Goal: Communication & Community: Answer question/provide support

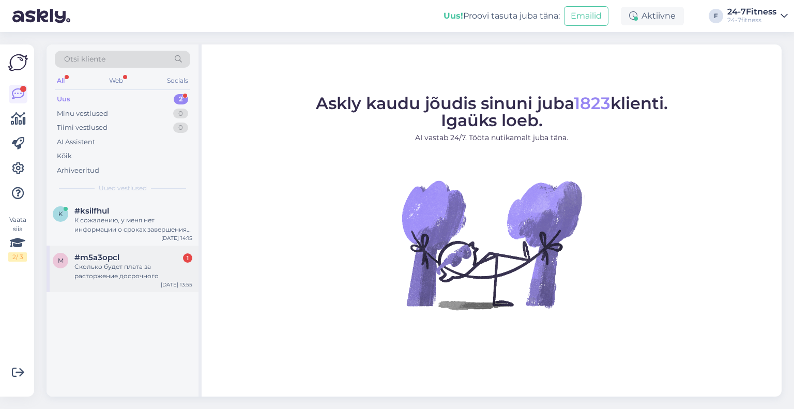
click at [112, 263] on div "Сколько будет плата за расторжение досрочного" at bounding box center [133, 271] width 118 height 19
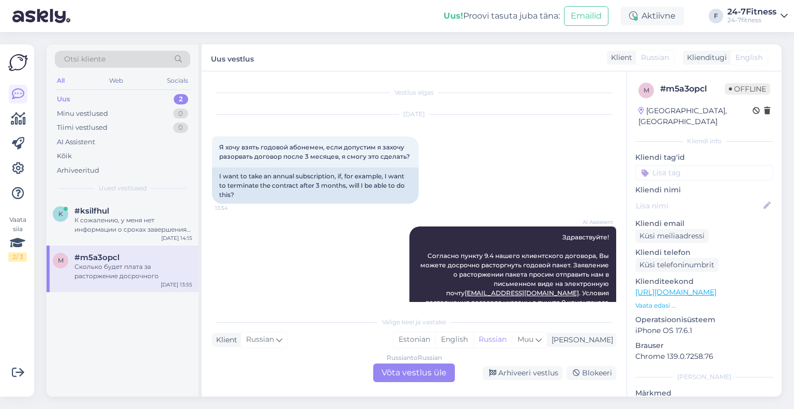
scroll to position [178, 0]
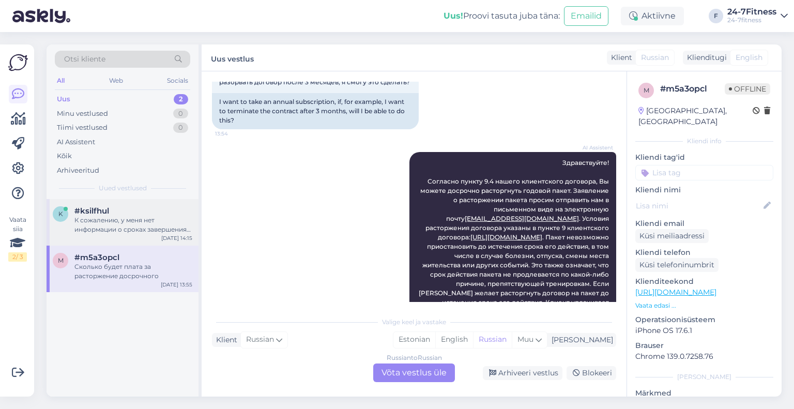
click at [96, 218] on div "К сожалению, у меня нет информации о сроках завершения ремонта в женской душево…" at bounding box center [133, 224] width 118 height 19
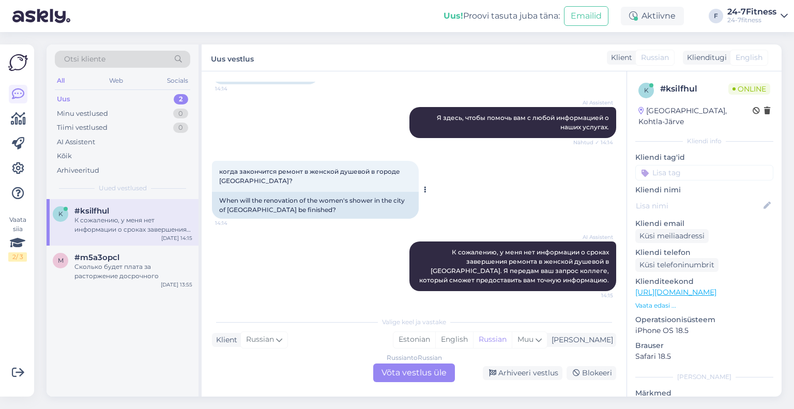
scroll to position [198, 0]
click at [410, 374] on div "Russian to Russian Võta vestlus üle" at bounding box center [414, 372] width 82 height 19
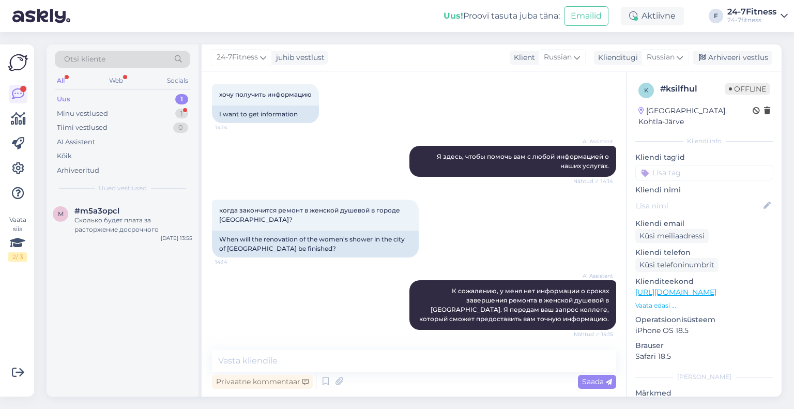
scroll to position [204, 0]
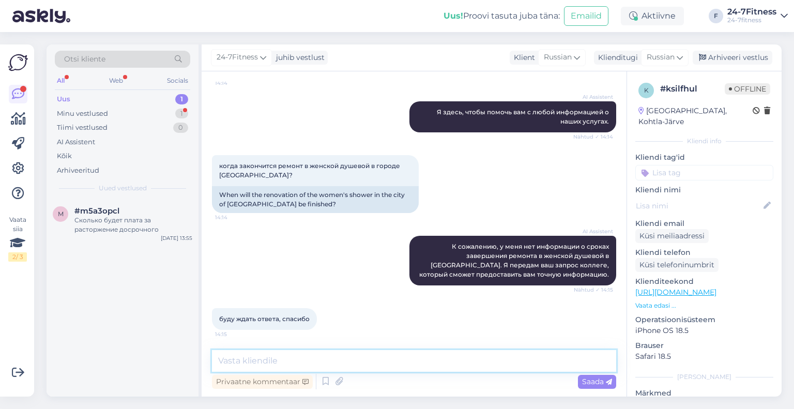
click at [281, 358] on textarea at bounding box center [414, 361] width 404 height 22
paste textarea "Здравствуйте! К сожалению, в настоящее время у нас нет информации о сроках заве…"
type textarea "Здравствуйте! К сожалению, в настоящее время у нас нет информации о сроках заве…"
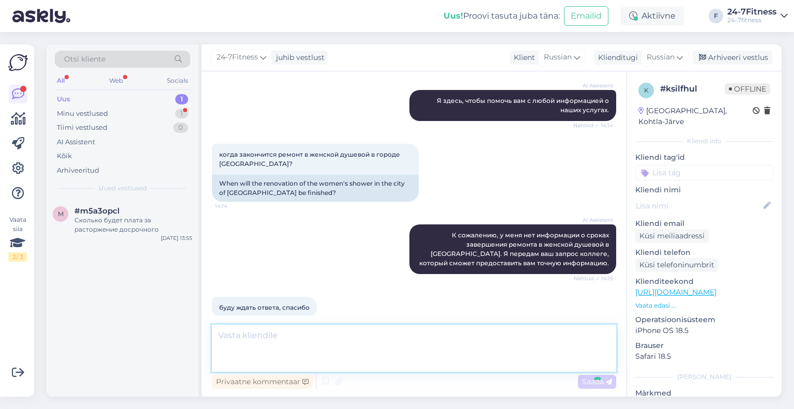
scroll to position [276, 0]
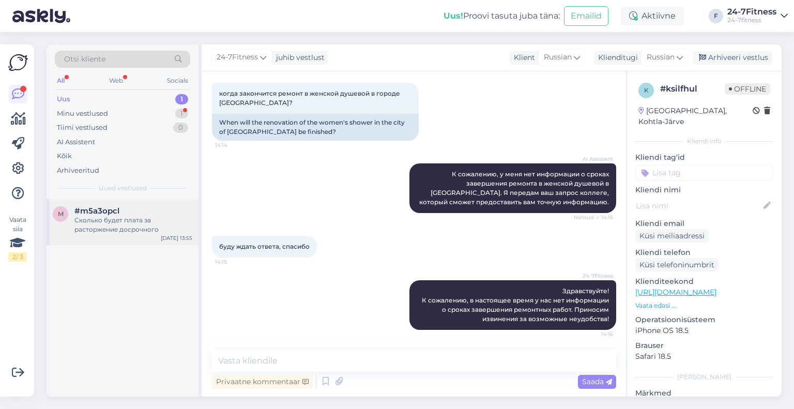
click at [108, 219] on div "Сколько будет плата за расторжение досрочного" at bounding box center [133, 224] width 118 height 19
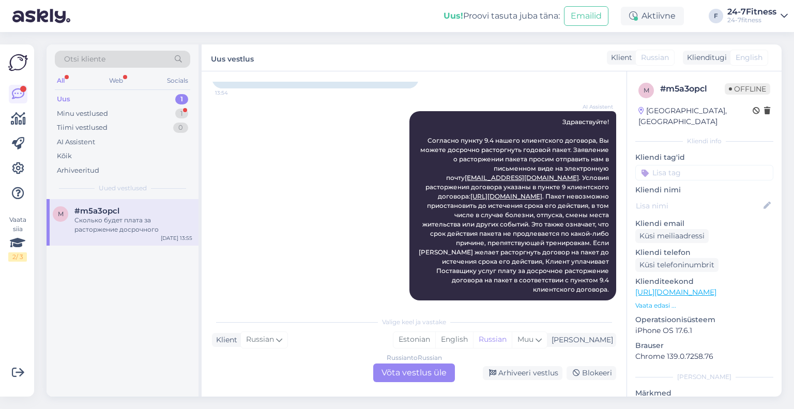
scroll to position [178, 0]
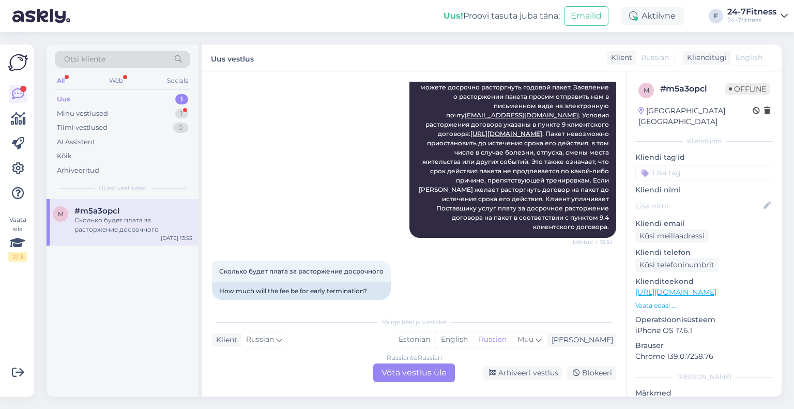
click at [399, 374] on div "Russian to Russian Võta vestlus üle" at bounding box center [414, 372] width 82 height 19
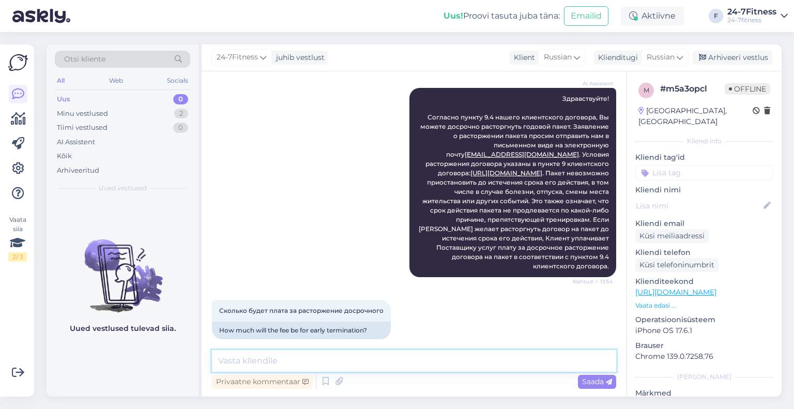
click at [268, 364] on textarea at bounding box center [414, 361] width 404 height 22
paste textarea "Согласно нашему клиентскому соглашению, плата за досрочное расторжение договора…"
type textarea "Согласно нашему клиентскому соглашению, плата за досрочное расторжение договора…"
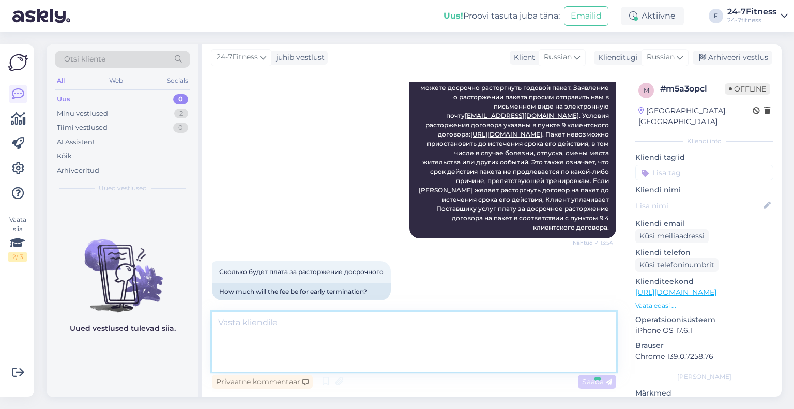
scroll to position [239, 0]
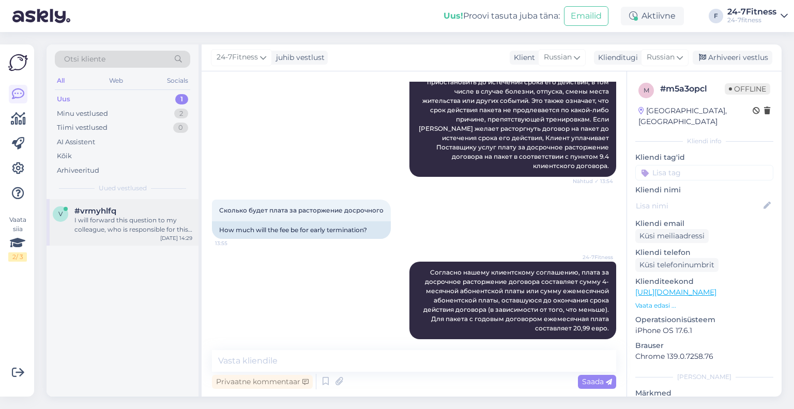
click at [92, 230] on div "I will forward this question to my colleague, who is responsible for this. The …" at bounding box center [133, 224] width 118 height 19
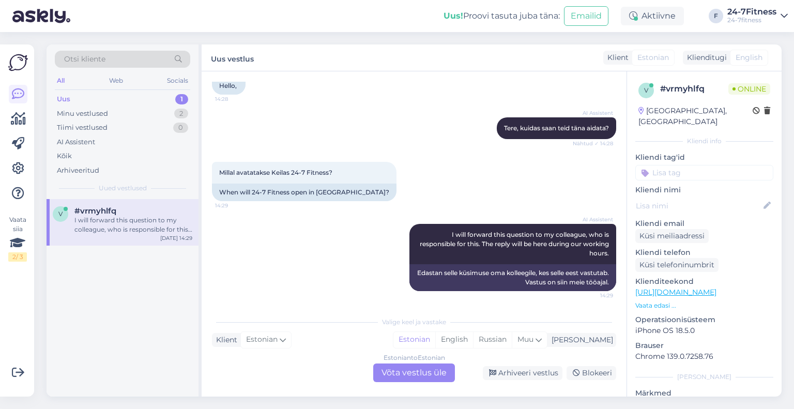
scroll to position [0, 0]
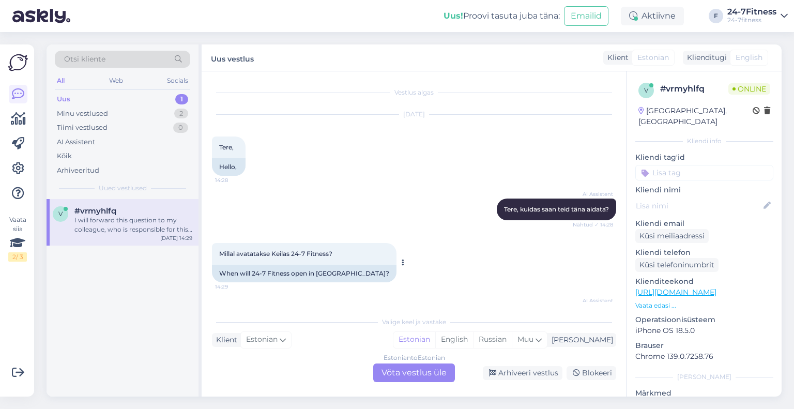
drag, startPoint x: 295, startPoint y: 251, endPoint x: 315, endPoint y: 252, distance: 19.7
click at [312, 252] on span "Millal avatatakse Keilas 24-7 Fitness?" at bounding box center [275, 254] width 113 height 8
click at [315, 252] on span "Millal avatatakse Keilas 24-7 Fitness?" at bounding box center [275, 254] width 113 height 8
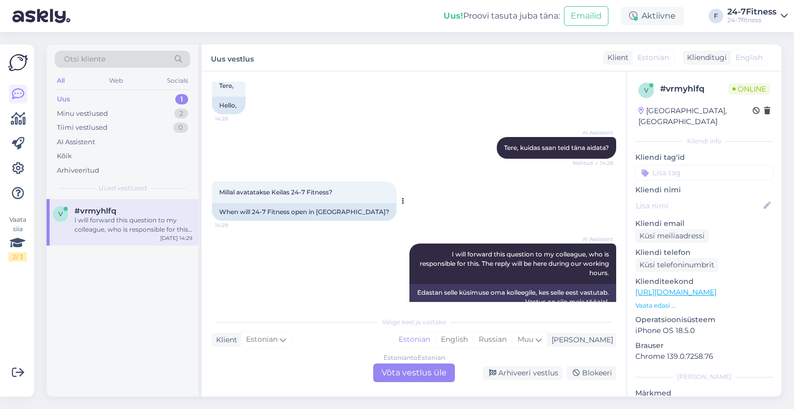
scroll to position [81, 0]
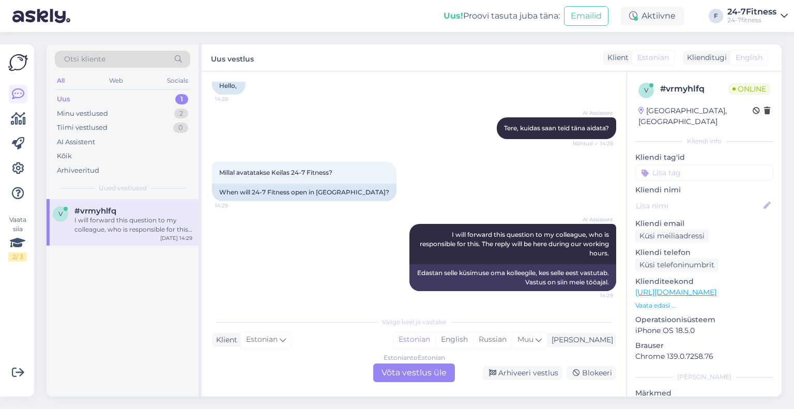
click at [391, 375] on div "Estonian to Estonian Võta vestlus üle" at bounding box center [414, 372] width 82 height 19
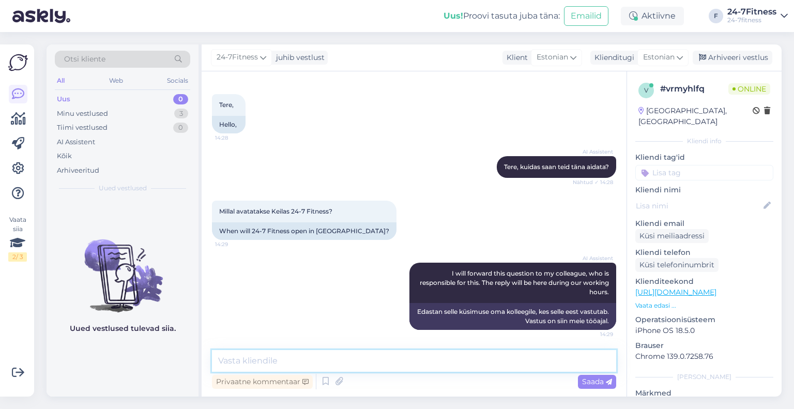
click at [308, 360] on textarea at bounding box center [414, 361] width 404 height 22
click at [504, 360] on textarea "Tere! Täname Teid pöördumise eest! Keilas avame spordiklubi" at bounding box center [414, 361] width 404 height 22
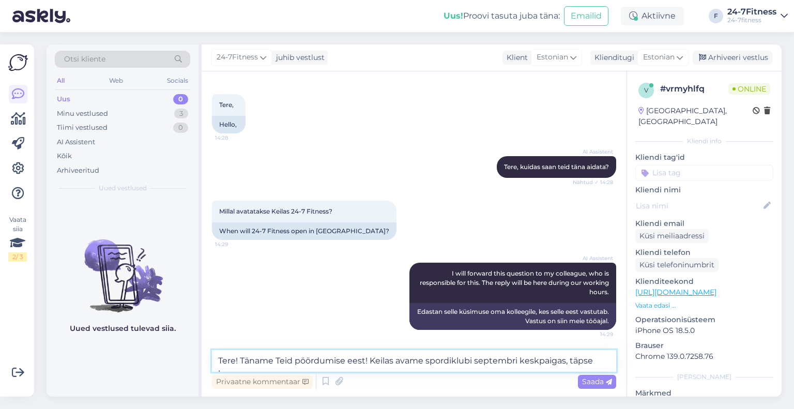
scroll to position [55, 0]
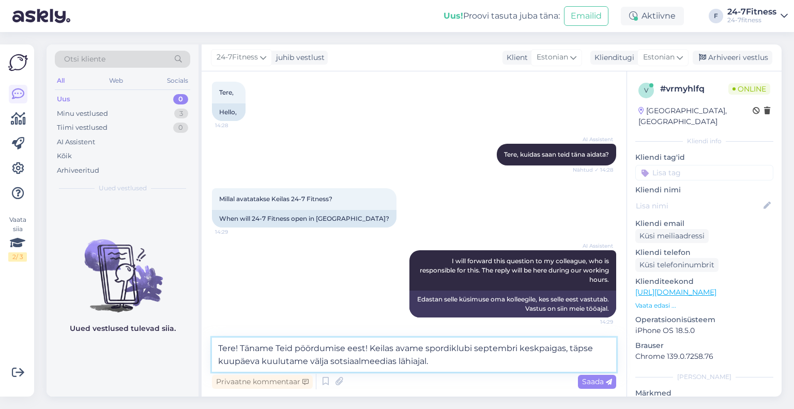
type textarea "Tere! Täname Teid pöördumise eest! Keilas avame spordiklubi septembri keskpaiga…"
click at [608, 384] on icon at bounding box center [608, 382] width 6 height 6
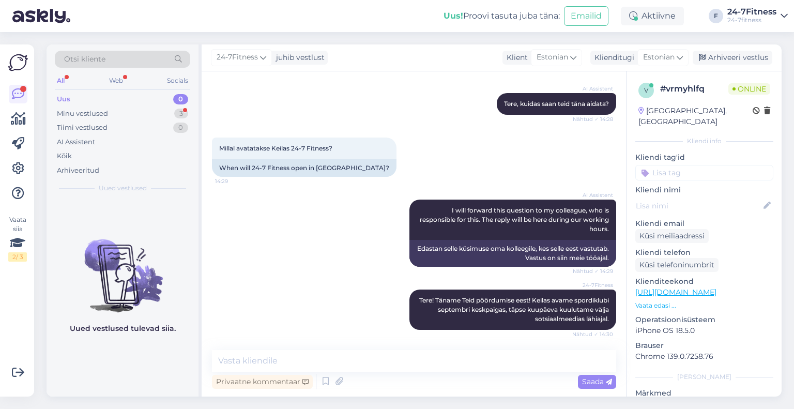
scroll to position [150, 0]
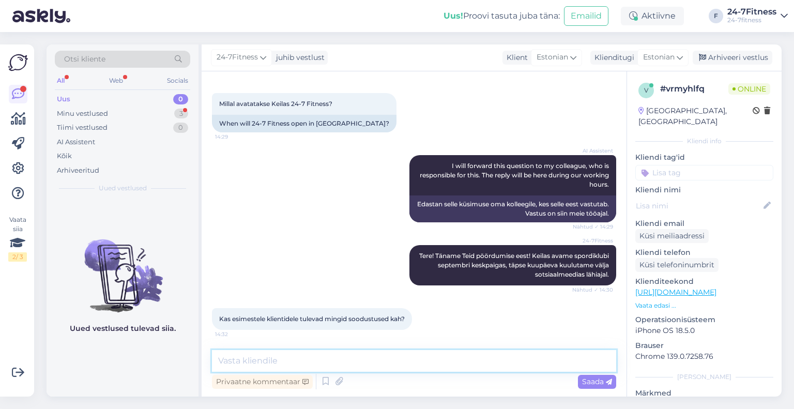
click at [262, 361] on textarea at bounding box center [414, 361] width 404 height 22
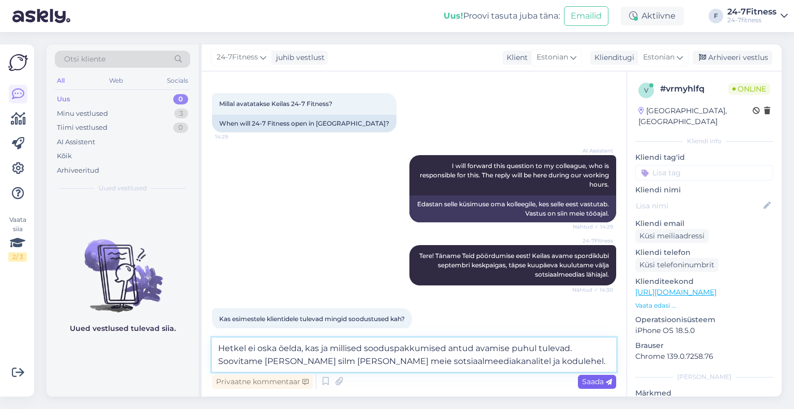
type textarea "Hetkel ei oska öelda, kas ja millised sooduspakkumised antud avamise puhul tule…"
click at [590, 380] on span "Saada" at bounding box center [597, 381] width 30 height 9
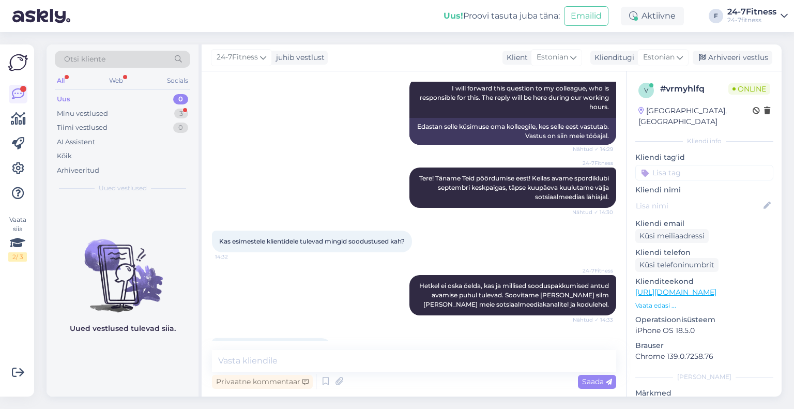
scroll to position [257, 0]
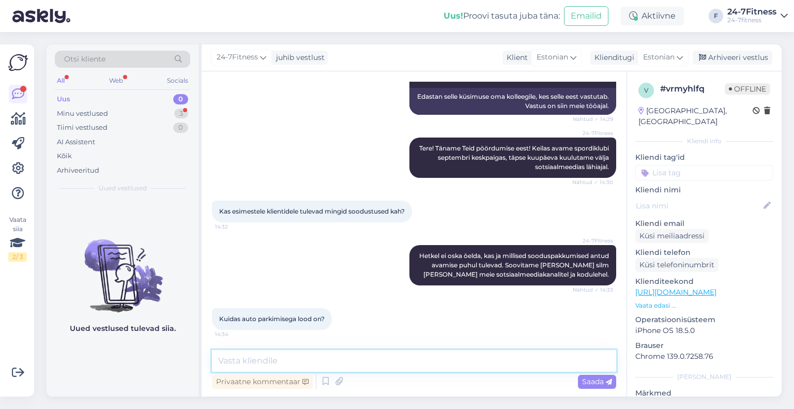
click at [283, 359] on textarea at bounding box center [414, 361] width 404 height 22
paste textarea "Tallinna mnt 18"
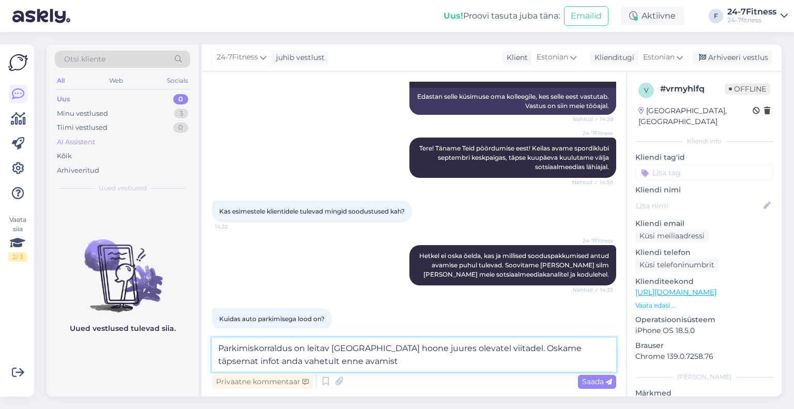
type textarea "Parkimiskorraldus on leitav [GEOGRAPHIC_DATA] hoone juures olevatel viitadel. O…"
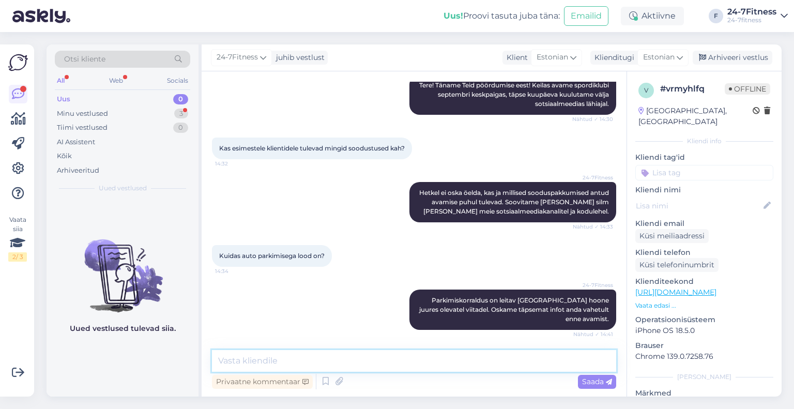
scroll to position [393, 0]
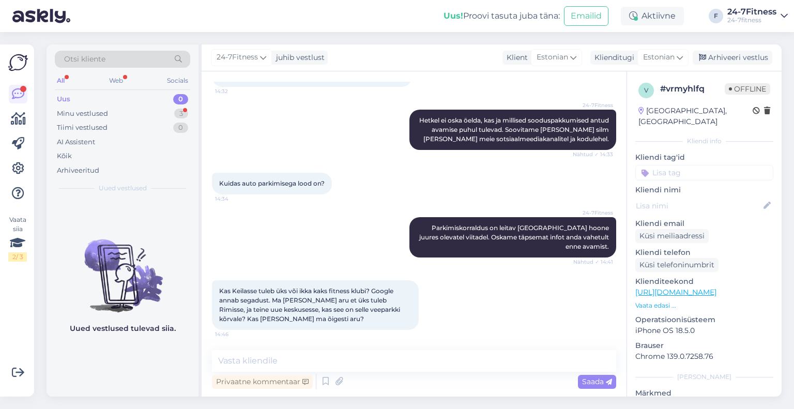
click at [281, 306] on span "Kas Keilasse tuleb üks või ikka kaks fitness klubi? Google annab segadust. Ma […" at bounding box center [310, 305] width 182 height 36
drag, startPoint x: 281, startPoint y: 306, endPoint x: 274, endPoint y: 302, distance: 7.9
click at [274, 302] on span "Kas Keilasse tuleb üks või ikka kaks fitness klubi? Google annab segadust. Ma […" at bounding box center [310, 305] width 182 height 36
drag, startPoint x: 277, startPoint y: 304, endPoint x: 276, endPoint y: 298, distance: 6.3
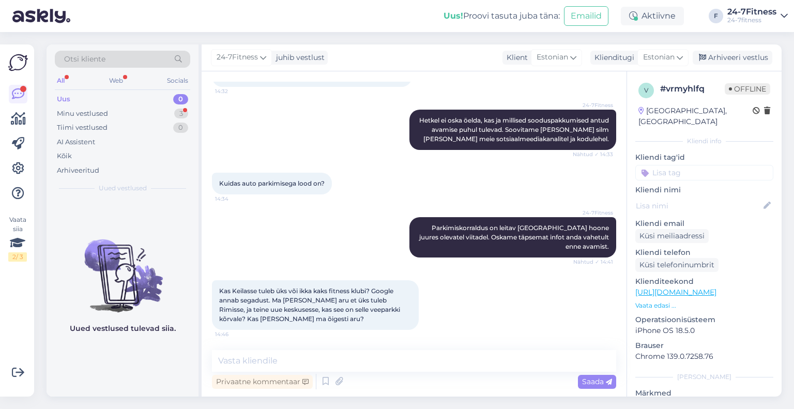
click at [277, 300] on span "Kas Keilasse tuleb üks või ikka kaks fitness klubi? Google annab segadust. Ma […" at bounding box center [310, 305] width 182 height 36
click at [276, 298] on span "Kas Keilasse tuleb üks või ikka kaks fitness klubi? Google annab segadust. Ma […" at bounding box center [310, 305] width 182 height 36
click at [298, 351] on textarea at bounding box center [414, 361] width 404 height 22
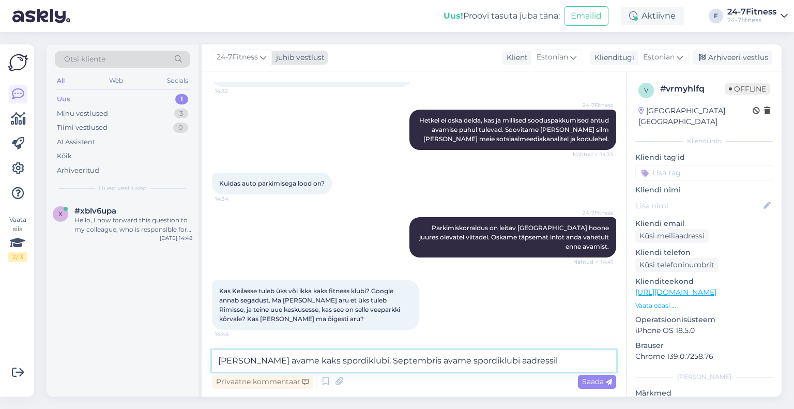
paste textarea "Tallinna mnt 18"
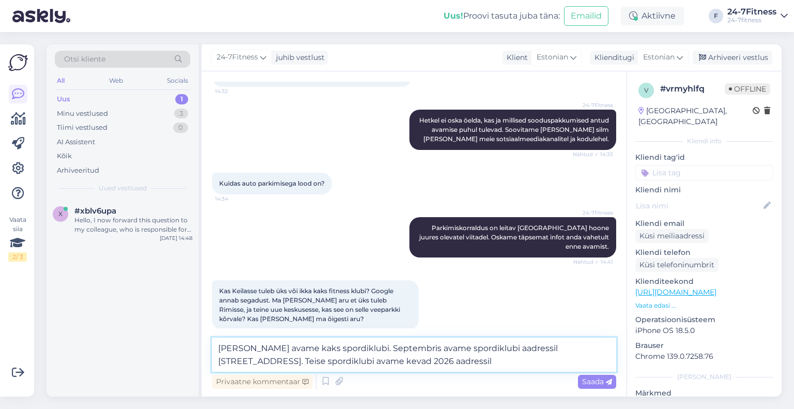
paste textarea "[PERSON_NAME] tn 2"
type textarea "[PERSON_NAME] avame kaks spordiklubi. Septembris avame spordiklubi aadressil [S…"
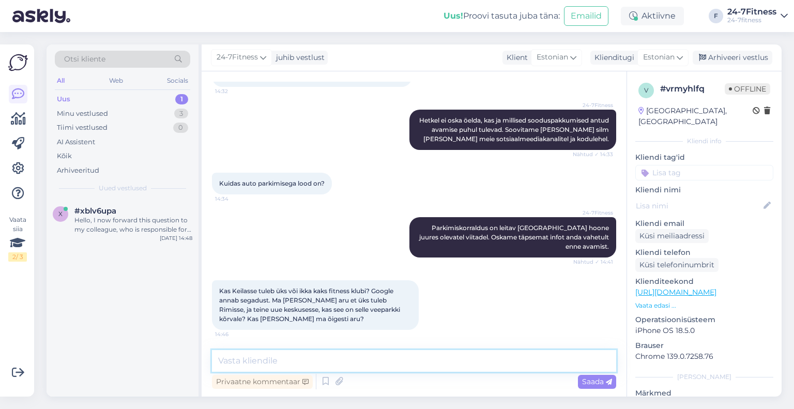
scroll to position [456, 0]
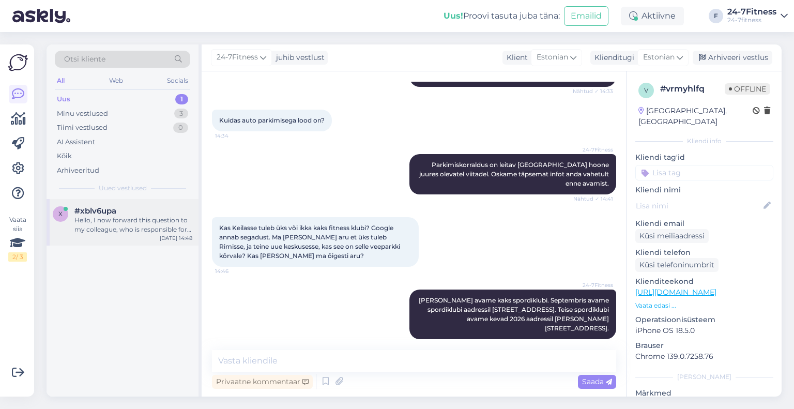
click at [118, 205] on div "x #xblv6upa Hello, I now forward this question to my colleague, who is responsi…" at bounding box center [122, 222] width 152 height 46
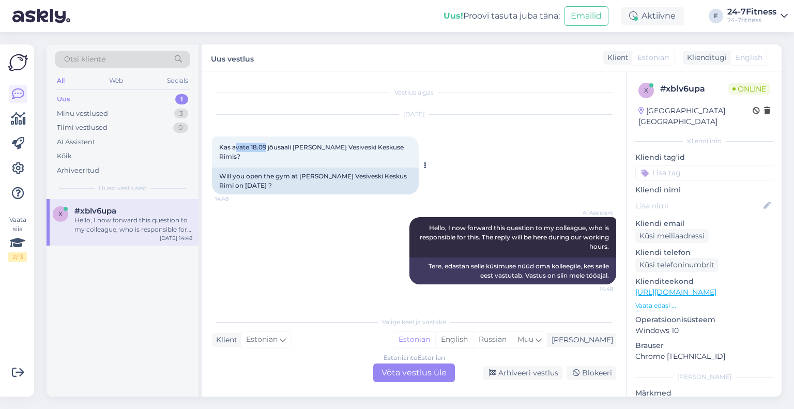
drag, startPoint x: 236, startPoint y: 147, endPoint x: 266, endPoint y: 148, distance: 29.5
click at [266, 148] on span "Kas avate 18.09 jõusaali [PERSON_NAME] Vesiveski Keskuse Rimis?" at bounding box center [312, 151] width 186 height 17
drag, startPoint x: 292, startPoint y: 147, endPoint x: 391, endPoint y: 146, distance: 98.7
click at [391, 146] on div "Kas avate 18.09 jõusaali [PERSON_NAME] Vesiveski Keskuse Rimis? 14:48" at bounding box center [315, 151] width 207 height 31
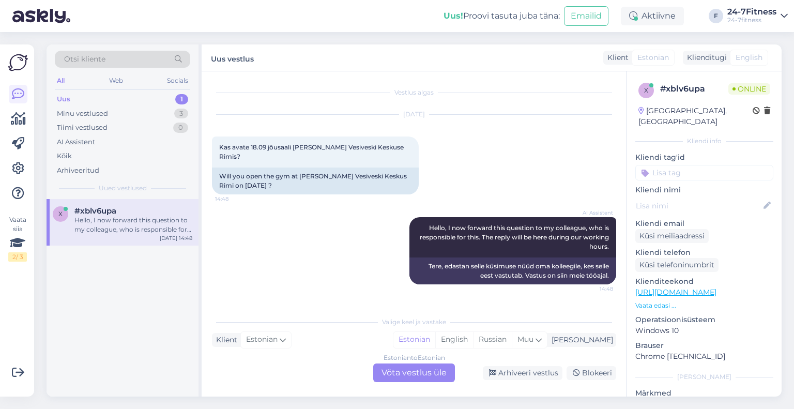
click at [389, 377] on div "Estonian to Estonian Võta vestlus üle" at bounding box center [414, 372] width 82 height 19
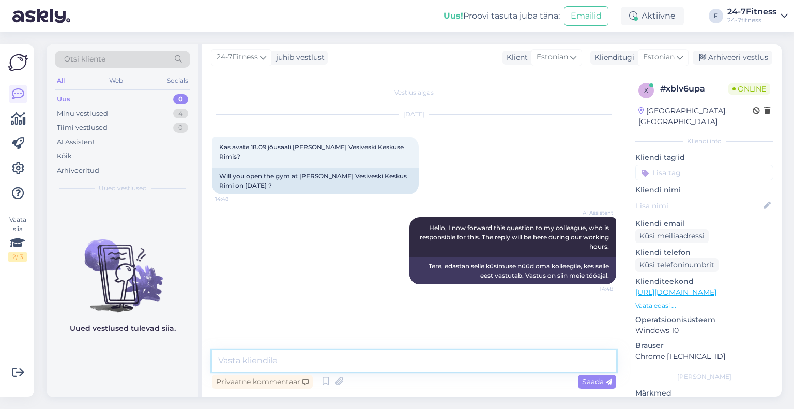
click at [285, 353] on textarea at bounding box center [414, 361] width 404 height 22
type textarea "Tere! Hetkeseisuga on plaanis avamine"
click at [88, 113] on div "Minu vestlused" at bounding box center [82, 113] width 51 height 10
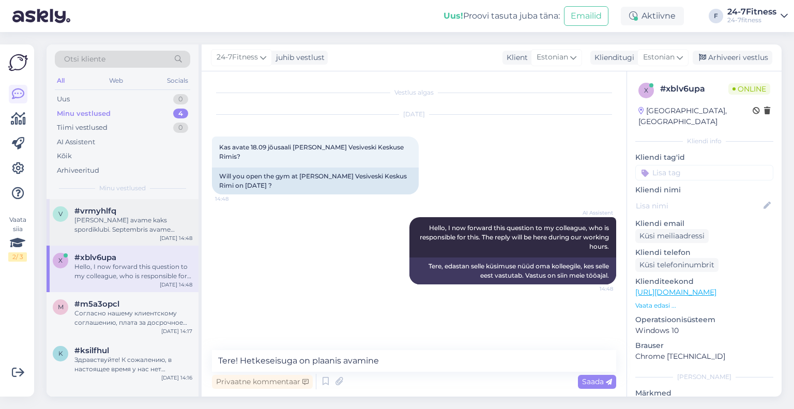
click at [84, 220] on div "[PERSON_NAME] avame kaks spordiklubi. Septembris avame spordiklubi aadressil [S…" at bounding box center [133, 224] width 118 height 19
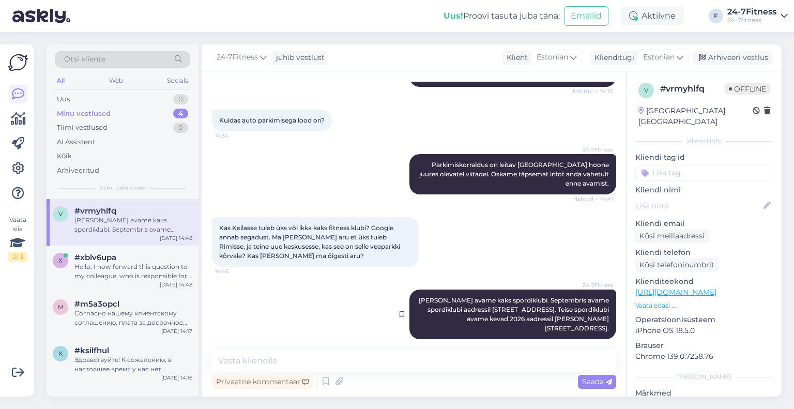
click at [510, 312] on span "[PERSON_NAME] avame kaks spordiklubi. Septembris avame spordiklubi aadressil [S…" at bounding box center [514, 314] width 192 height 36
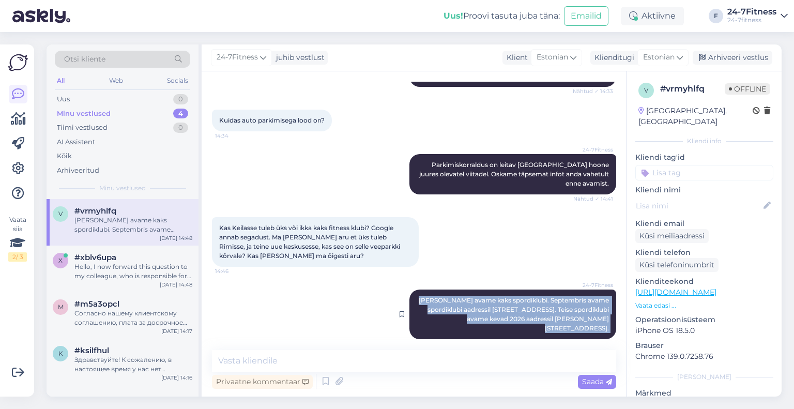
click at [510, 312] on span "[PERSON_NAME] avame kaks spordiklubi. Septembris avame spordiklubi aadressil [S…" at bounding box center [514, 314] width 192 height 36
click at [535, 318] on span "[PERSON_NAME] avame kaks spordiklubi. Septembris avame spordiklubi aadressil [S…" at bounding box center [514, 314] width 192 height 36
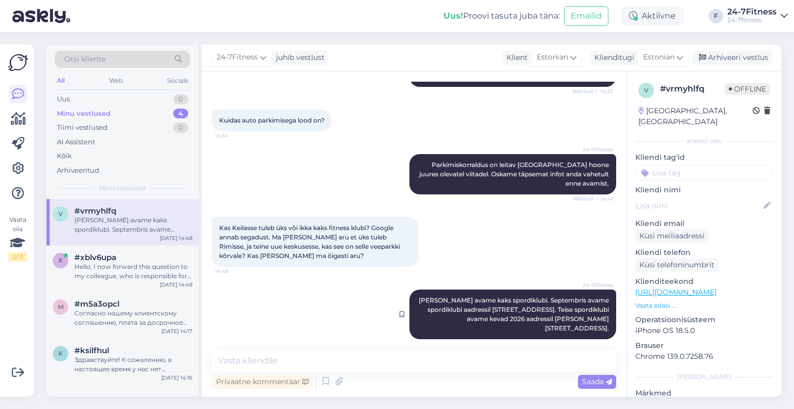
click at [585, 309] on span "[PERSON_NAME] avame kaks spordiklubi. Septembris avame spordiklubi aadressil [S…" at bounding box center [514, 314] width 192 height 36
click at [428, 309] on div "24-7Fitness [PERSON_NAME] avame kaks spordiklubi. Septembris avame spordiklubi …" at bounding box center [512, 314] width 207 height 50
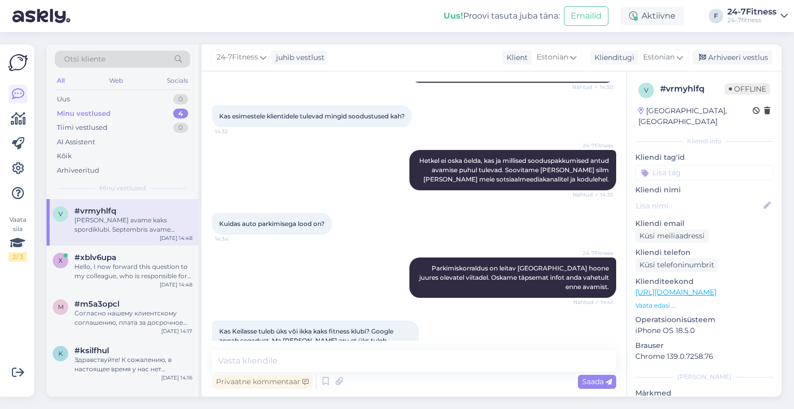
scroll to position [197, 0]
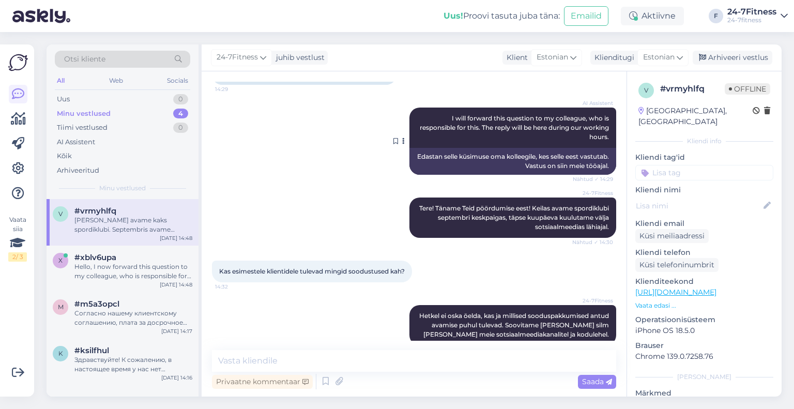
click at [400, 141] on button at bounding box center [403, 140] width 6 height 9
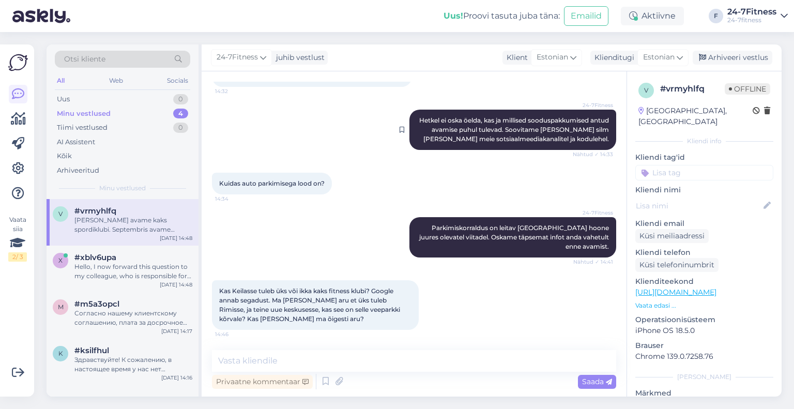
scroll to position [456, 0]
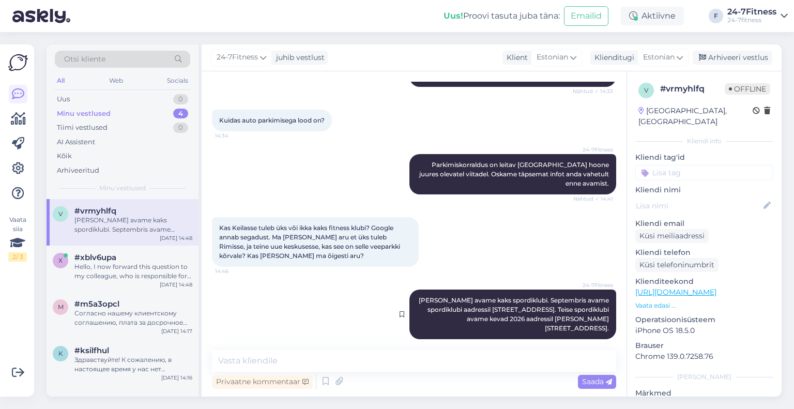
click at [458, 300] on span "[PERSON_NAME] avame kaks spordiklubi. Septembris avame spordiklubi aadressil [S…" at bounding box center [514, 314] width 192 height 36
drag, startPoint x: 458, startPoint y: 300, endPoint x: 459, endPoint y: 320, distance: 20.2
click at [459, 320] on div "24-7Fitness [PERSON_NAME] avame kaks spordiklubi. Septembris avame spordiklubi …" at bounding box center [512, 314] width 207 height 50
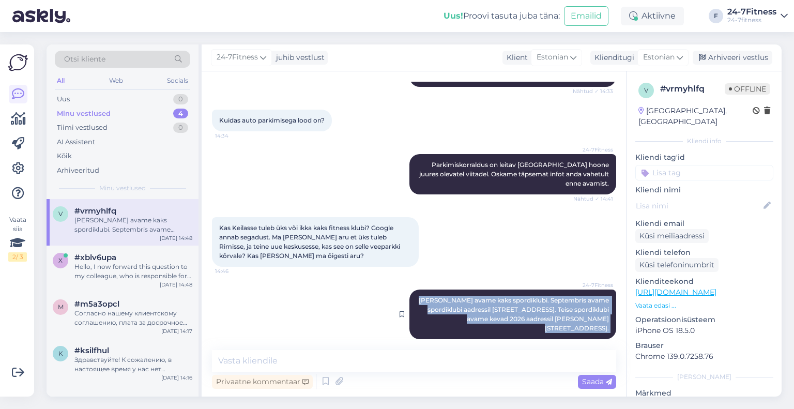
click at [459, 320] on div "24-7Fitness [PERSON_NAME] avame kaks spordiklubi. Septembris avame spordiklubi …" at bounding box center [512, 314] width 207 height 50
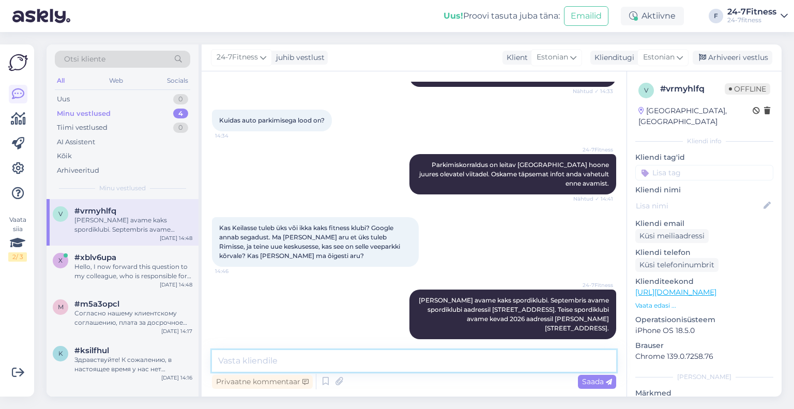
click at [312, 365] on textarea at bounding box center [414, 361] width 404 height 22
type textarea "Täpsustame, et Tallinna mnt 18 spordiklubi avamine on planeeritud [DATE] kuupäe…"
click at [577, 379] on div "Privaatne kommentaar Saada" at bounding box center [414, 381] width 404 height 20
click at [587, 384] on span "Saada" at bounding box center [597, 381] width 30 height 9
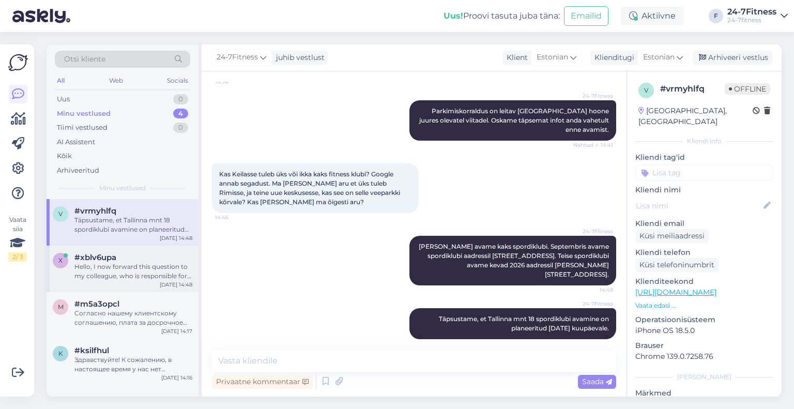
click at [106, 259] on span "#xblv6upa" at bounding box center [95, 257] width 42 height 9
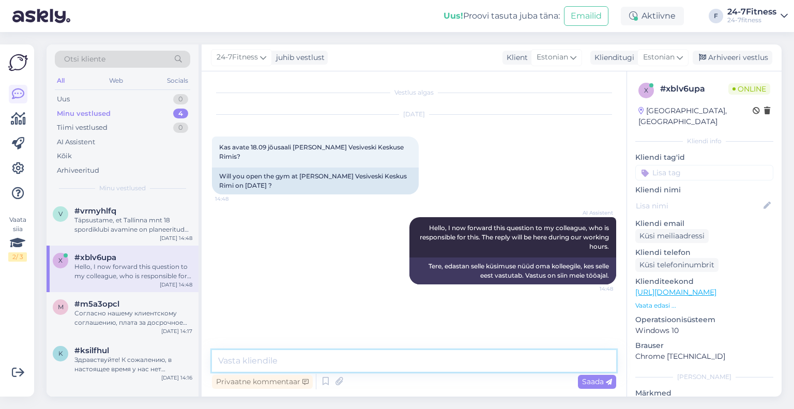
click at [274, 354] on textarea at bounding box center [414, 361] width 404 height 22
paste textarea "[STREET_ADDRESS]"
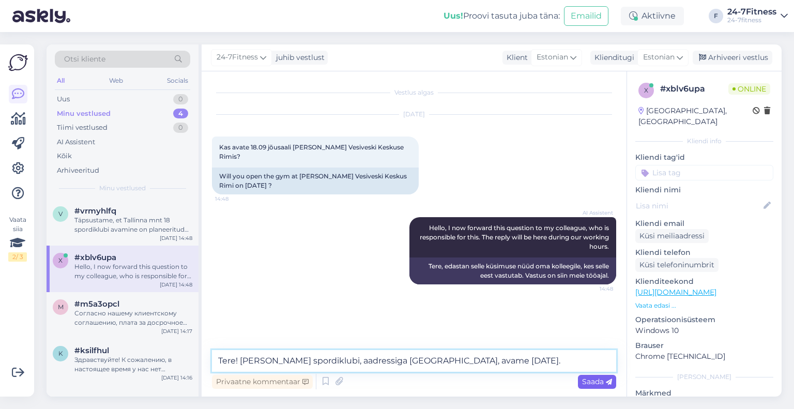
type textarea "Tere! [PERSON_NAME] spordiklubi, aadressiga [GEOGRAPHIC_DATA], avame [DATE]."
click at [583, 382] on span "Saada" at bounding box center [597, 381] width 30 height 9
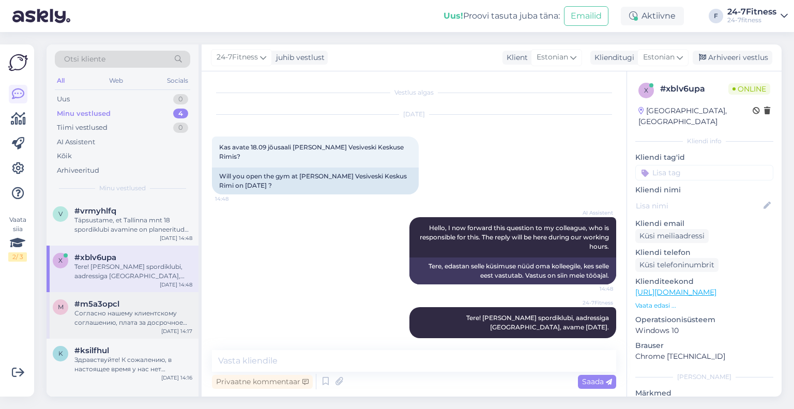
click at [106, 320] on div "Согласно нашему клиентскому соглашению, плата за досрочное расторжение договора…" at bounding box center [133, 317] width 118 height 19
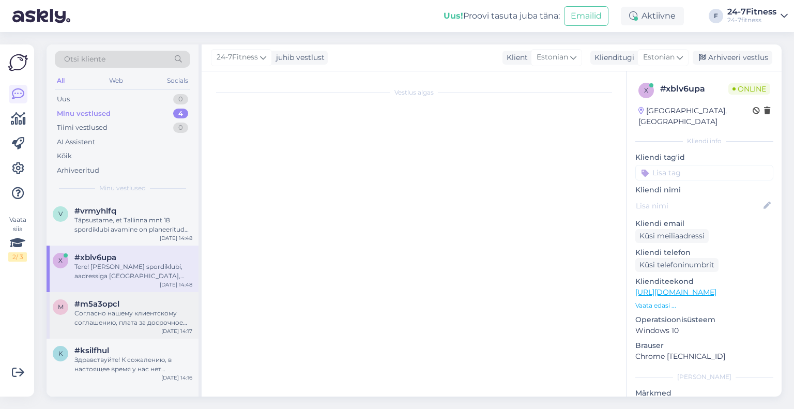
scroll to position [239, 0]
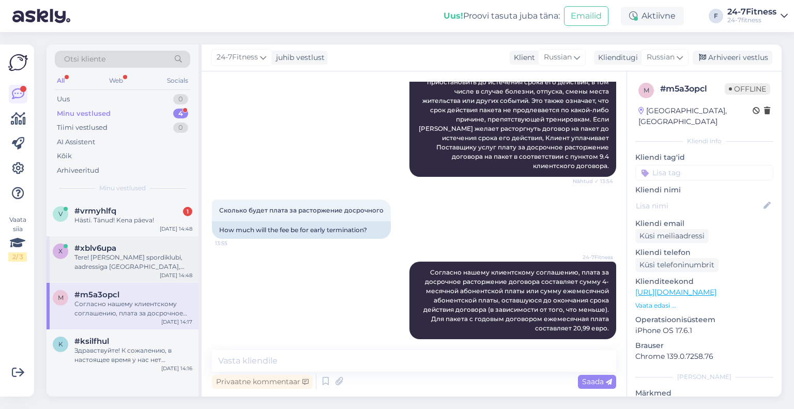
click at [115, 248] on span "#xblv6upa" at bounding box center [95, 247] width 42 height 9
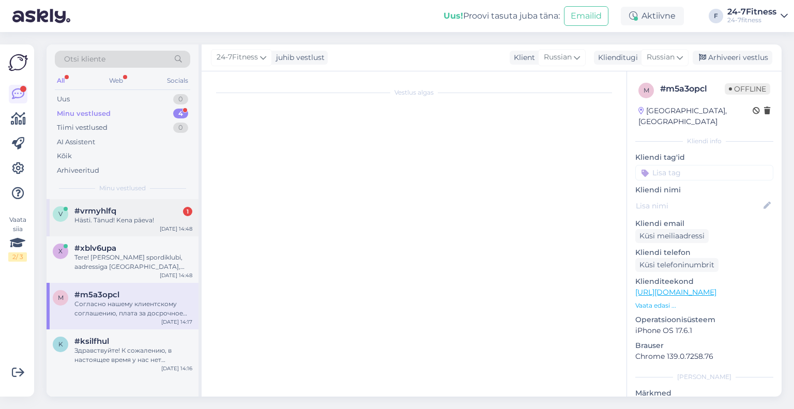
scroll to position [0, 0]
click at [117, 221] on div "Hästi. Tänud! Kena päeva!" at bounding box center [133, 219] width 118 height 9
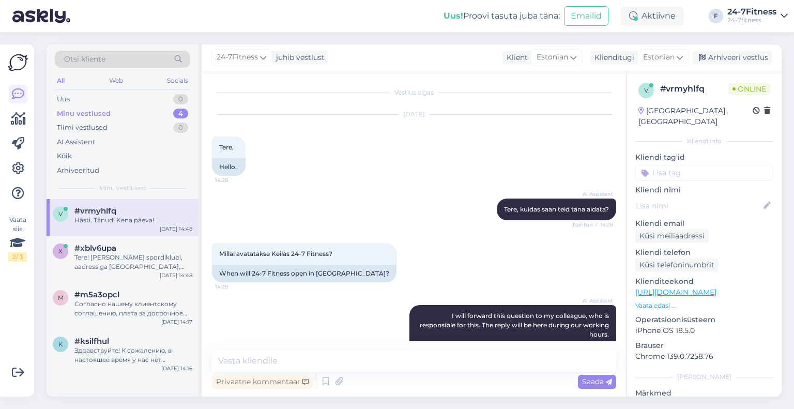
scroll to position [554, 0]
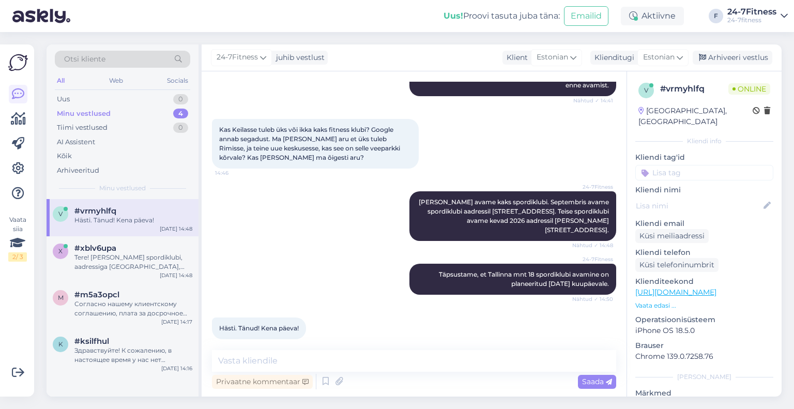
drag, startPoint x: 711, startPoint y: 60, endPoint x: 683, endPoint y: 73, distance: 31.0
click at [711, 59] on div "Arhiveeri vestlus" at bounding box center [732, 58] width 80 height 14
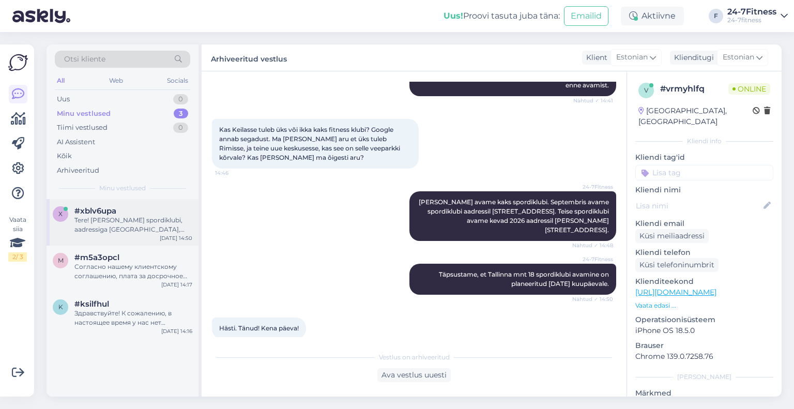
click at [85, 223] on div "Tere! [PERSON_NAME] spordiklubi, aadressiga [GEOGRAPHIC_DATA], avame [DATE]." at bounding box center [133, 224] width 118 height 19
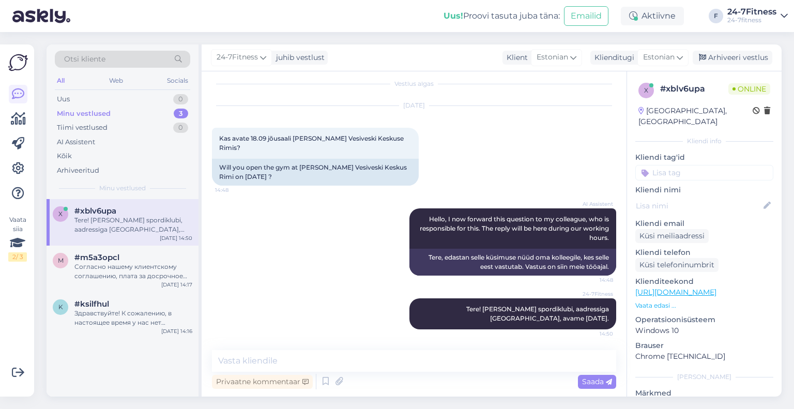
scroll to position [0, 0]
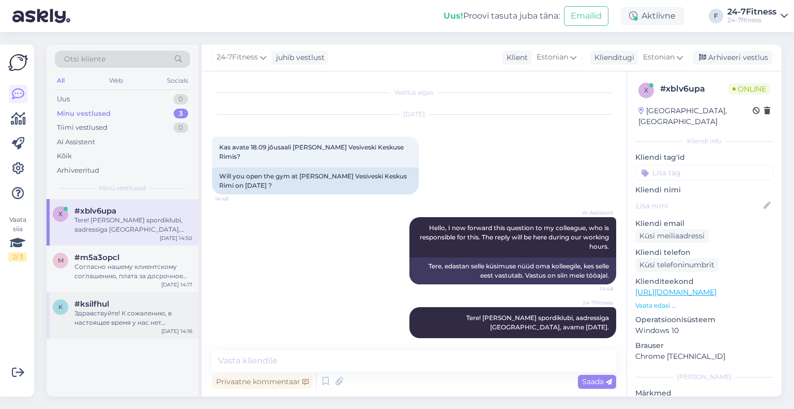
click at [103, 314] on div "Здравствуйте! К сожалению, в настоящее время у нас нет информации о сроках заве…" at bounding box center [133, 317] width 118 height 19
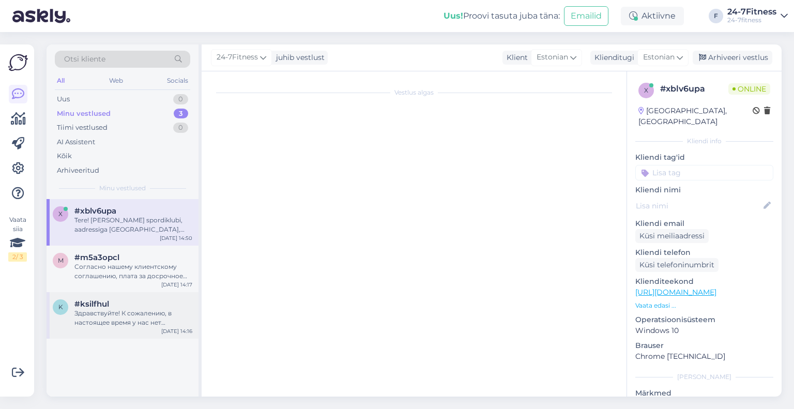
scroll to position [276, 0]
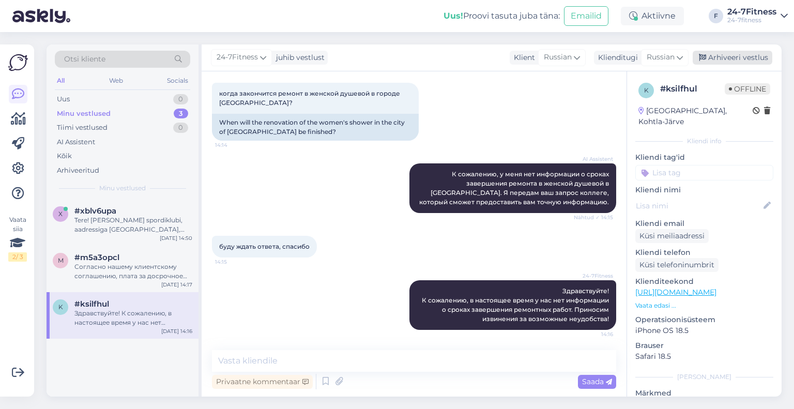
click at [725, 57] on div "Arhiveeri vestlus" at bounding box center [732, 58] width 80 height 14
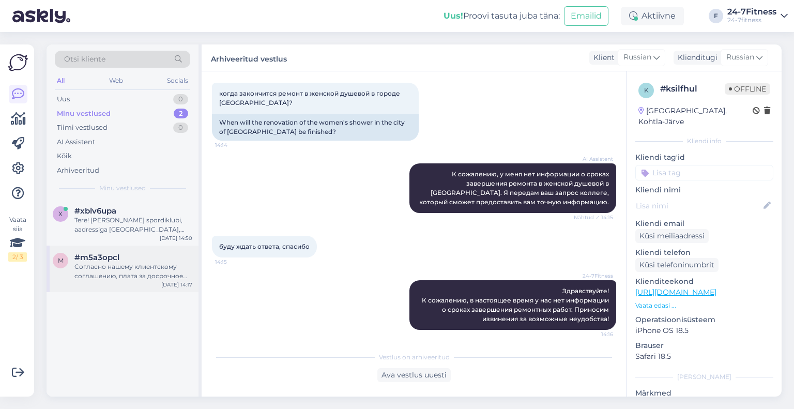
click at [118, 268] on div "Согласно нашему клиентскому соглашению, плата за досрочное расторжение договора…" at bounding box center [133, 271] width 118 height 19
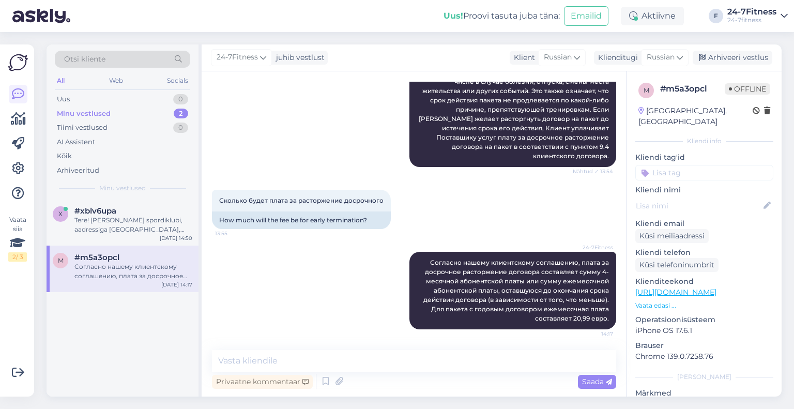
scroll to position [239, 0]
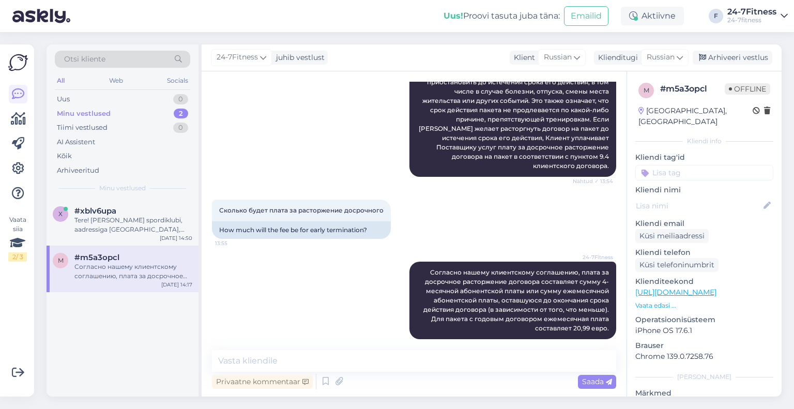
click at [729, 65] on div "24-7Fitness juhib vestlust Klient Russian Klienditugi Russian Arhiveeri vestlus" at bounding box center [491, 57] width 580 height 27
click at [729, 64] on div "Arhiveeri vestlus" at bounding box center [732, 58] width 80 height 14
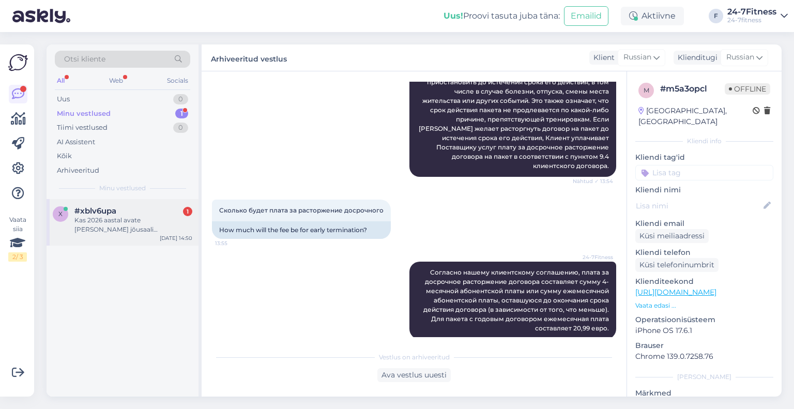
click at [134, 231] on div "Kas 2026 aastal avate [PERSON_NAME] jõusaali [PERSON_NAME] Keskuses?" at bounding box center [133, 224] width 118 height 19
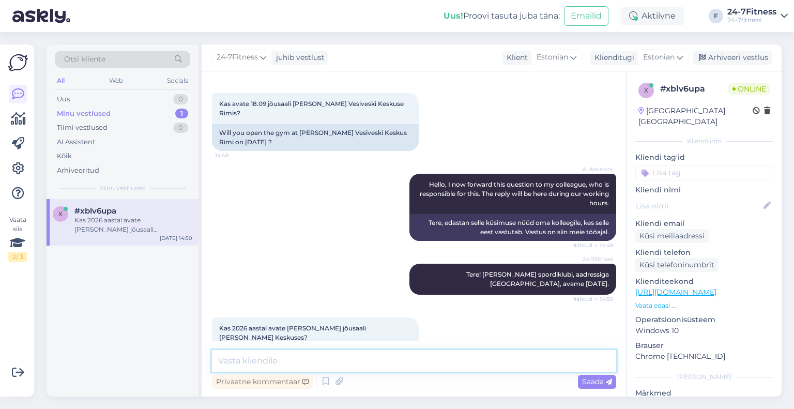
click at [307, 355] on textarea at bounding box center [414, 361] width 404 height 22
type textarea "Jah, teise spordiklubi avamine on planeeritud 2026 kevadesse."
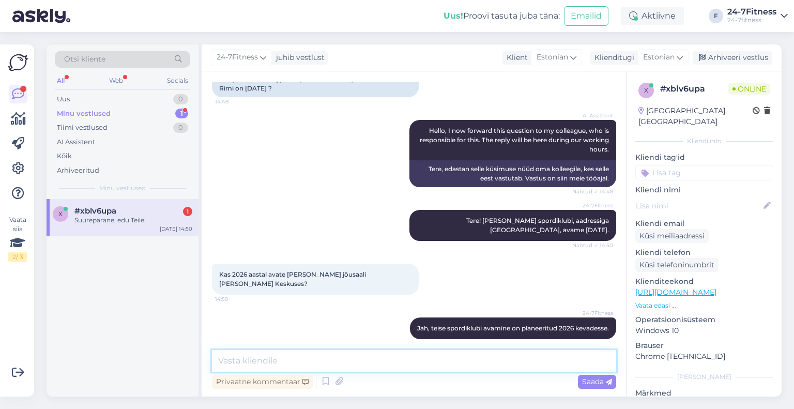
scroll to position [142, 0]
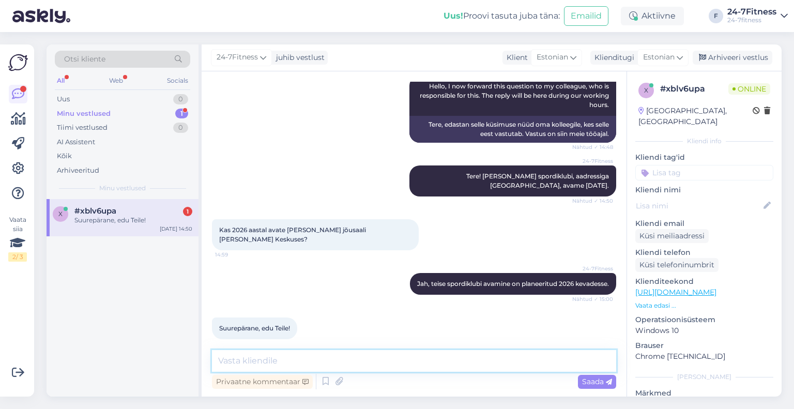
click at [287, 352] on textarea at bounding box center [414, 361] width 404 height 22
type textarea "Tänud!"
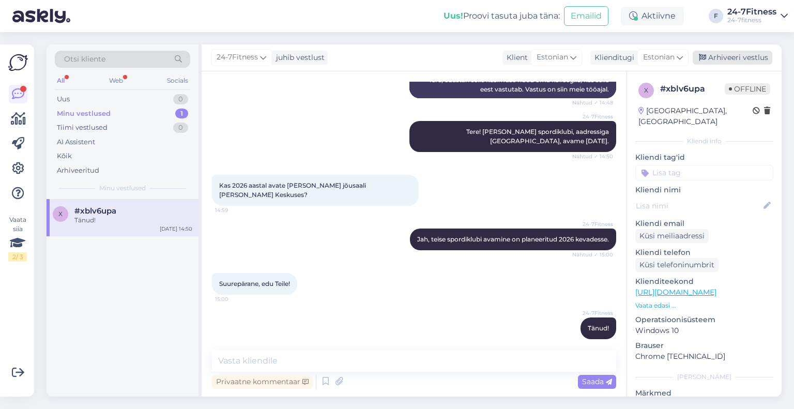
click at [738, 55] on div "Arhiveeri vestlus" at bounding box center [732, 58] width 80 height 14
